Goal: Task Accomplishment & Management: Manage account settings

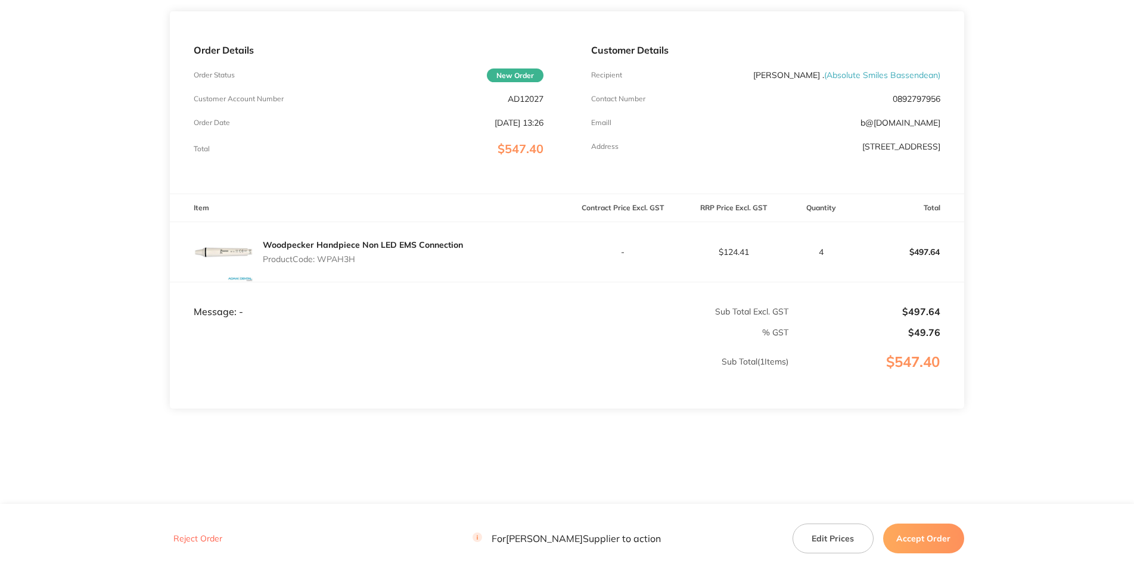
scroll to position [17, 0]
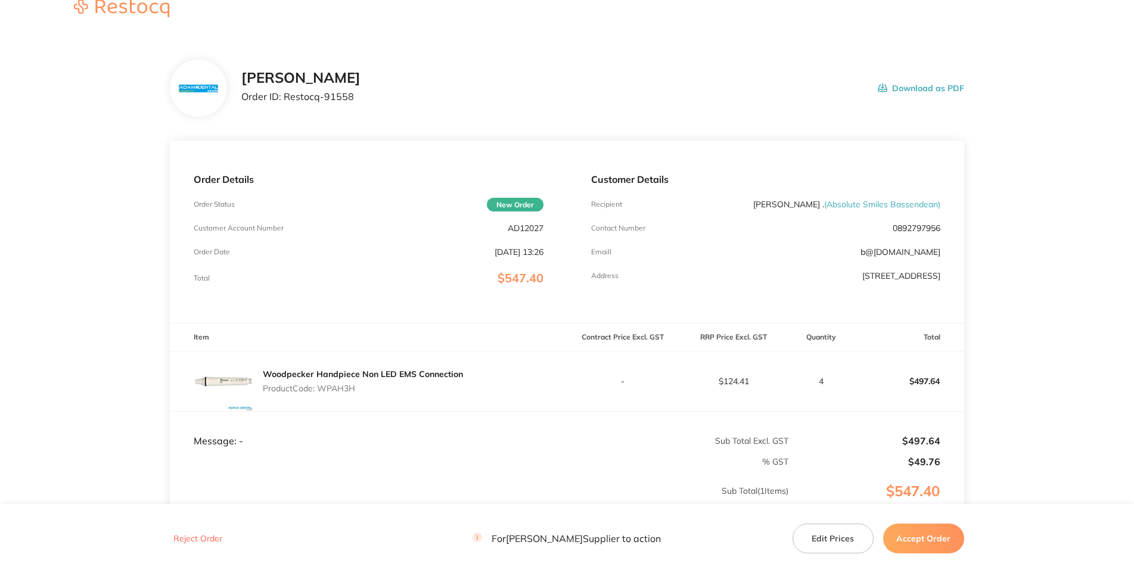
click at [1029, 220] on main "[PERSON_NAME] Order ID: Restocq- 91558 Download as PDF Order Details Order Stat…" at bounding box center [567, 335] width 1134 height 598
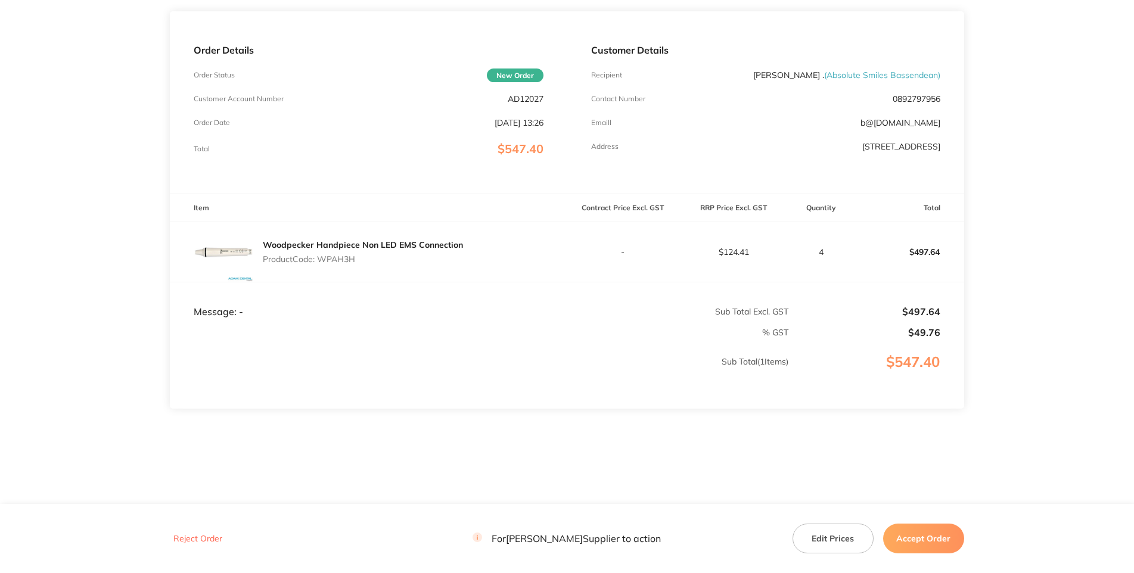
scroll to position [18, 0]
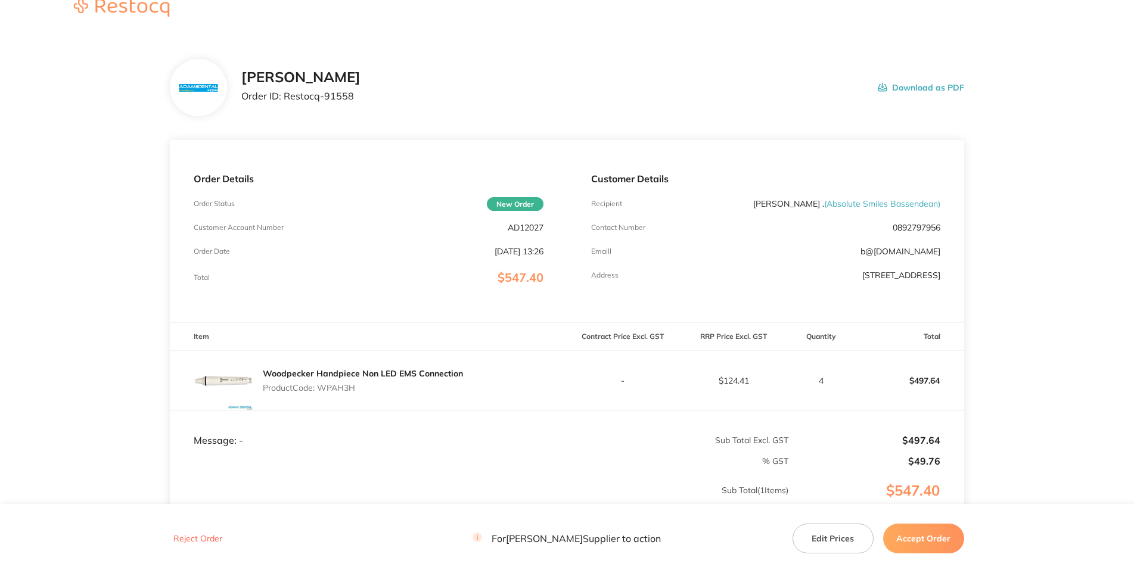
click at [284, 232] on p "Customer Account Number" at bounding box center [239, 227] width 90 height 8
click at [517, 232] on p "AD12027" at bounding box center [526, 228] width 36 height 10
click at [377, 322] on div "Order Details Order Status New Order Customer Account Number AD12027 Order Date…" at bounding box center [368, 231] width 397 height 182
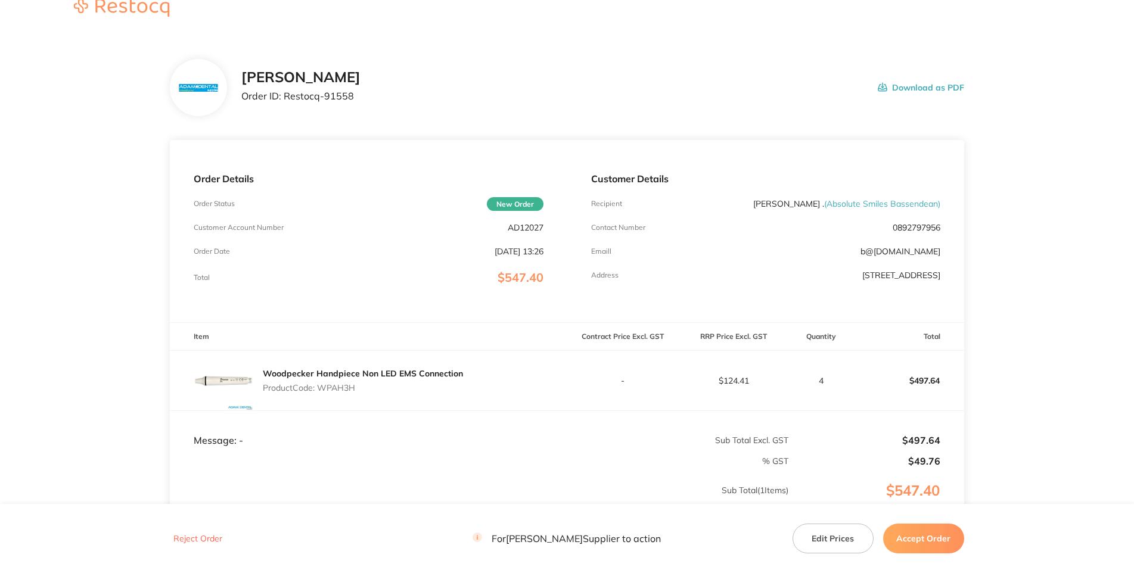
click at [348, 393] on p "Product Code: WPAH3H" at bounding box center [363, 388] width 200 height 10
click at [351, 393] on p "Product Code: WPAH3H" at bounding box center [363, 388] width 200 height 10
click at [363, 322] on div "Order Details Order Status New Order Customer Account Number AD12027 Order Date…" at bounding box center [368, 231] width 397 height 182
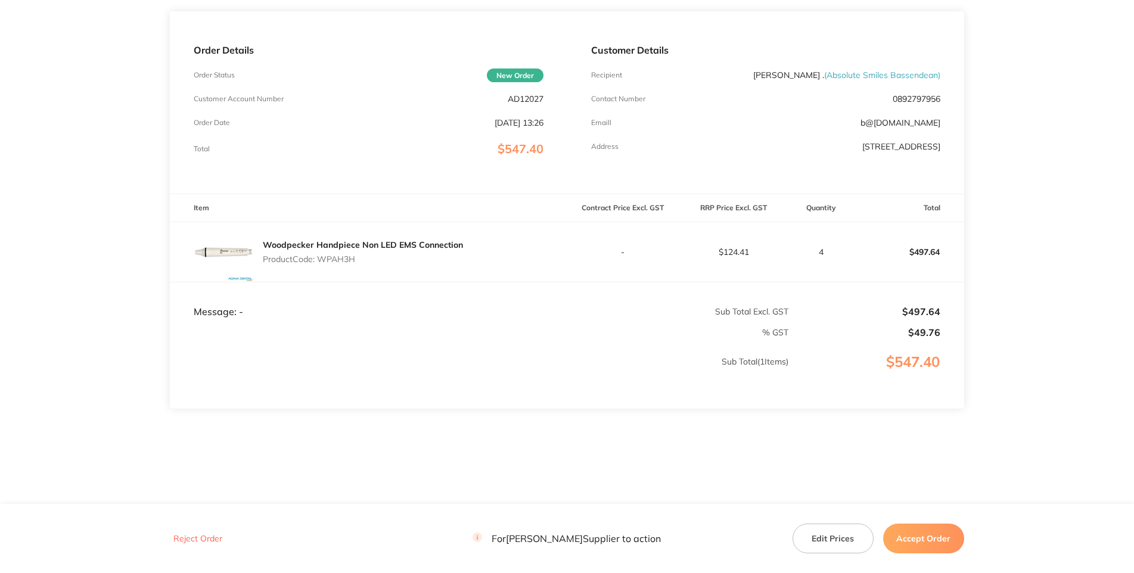
scroll to position [0, 0]
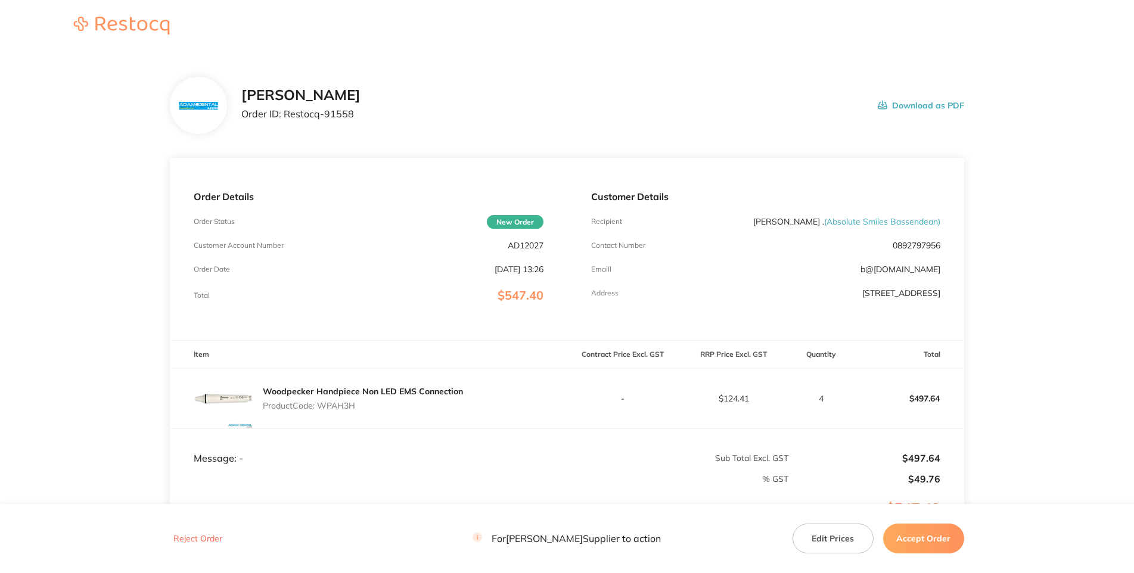
click at [500, 198] on section "[PERSON_NAME] Order ID: Restocq- 91558 Download as PDF Order Details Order Stat…" at bounding box center [567, 352] width 794 height 598
drag, startPoint x: 302, startPoint y: 155, endPoint x: 229, endPoint y: 165, distance: 74.0
click at [241, 124] on div "[PERSON_NAME] Order ID: Restocq- 91558" at bounding box center [300, 105] width 119 height 37
click at [954, 124] on div "[PERSON_NAME] Order ID: Restocq- 91558 Download as PDF" at bounding box center [602, 105] width 722 height 37
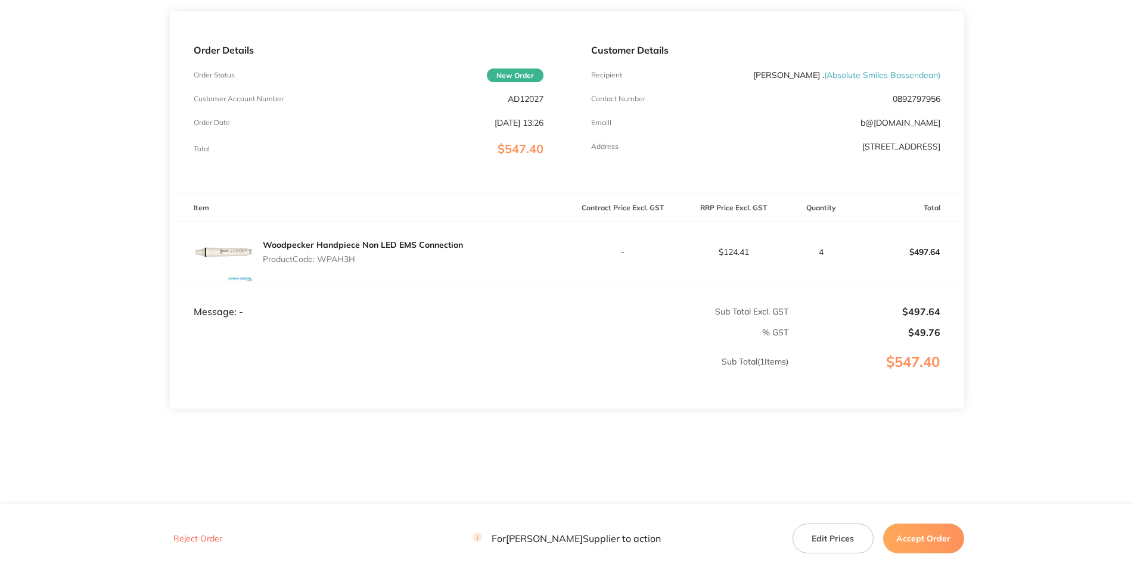
click at [933, 536] on button "Accept Order" at bounding box center [923, 539] width 81 height 30
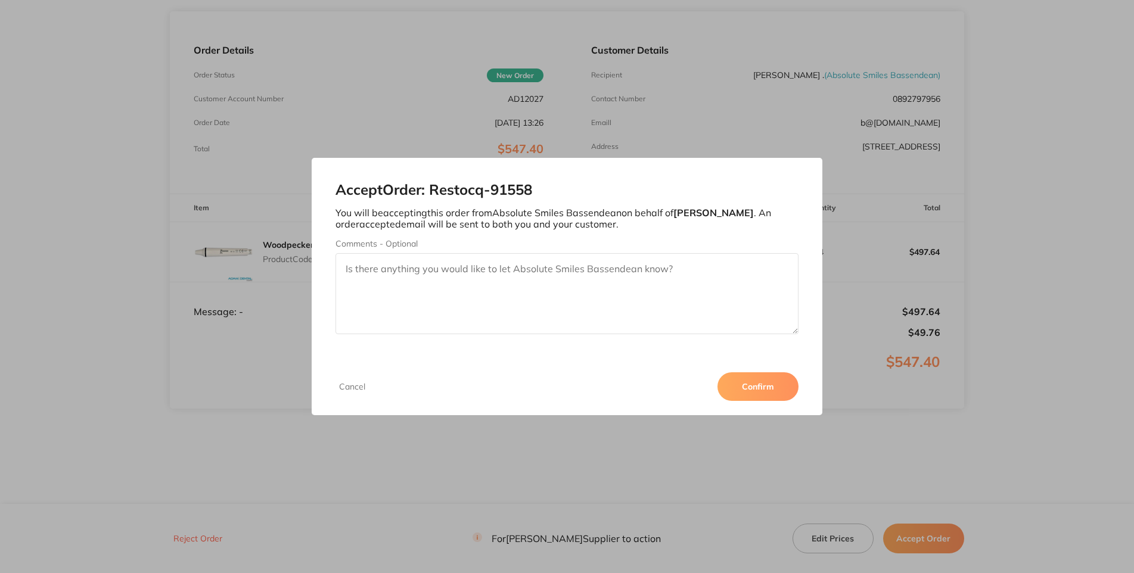
click at [798, 401] on button "Confirm" at bounding box center [757, 386] width 81 height 29
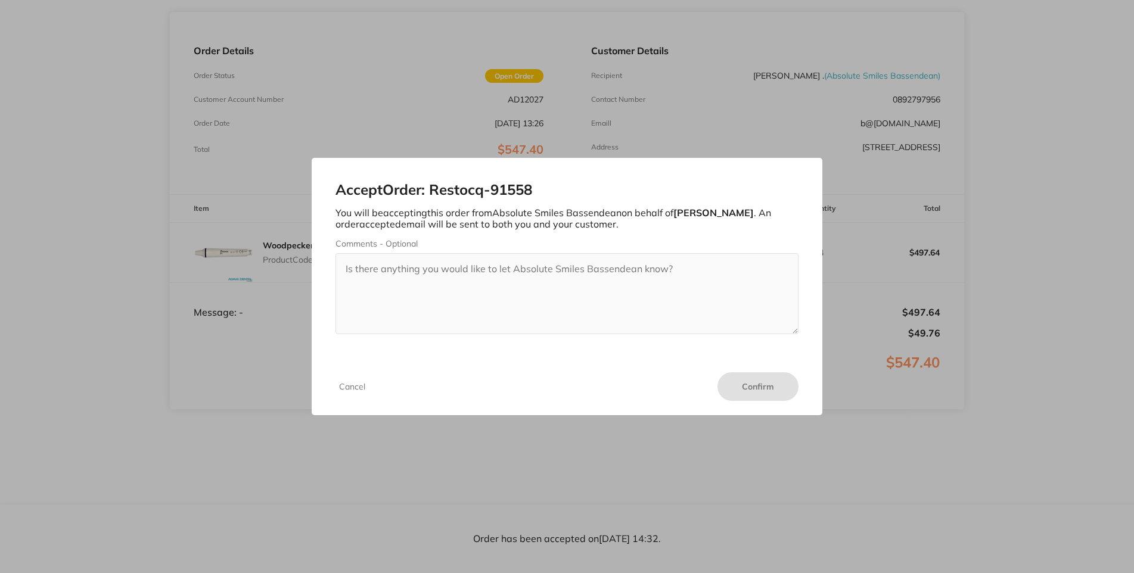
scroll to position [0, 0]
